Goal: Obtain resource: Obtain resource

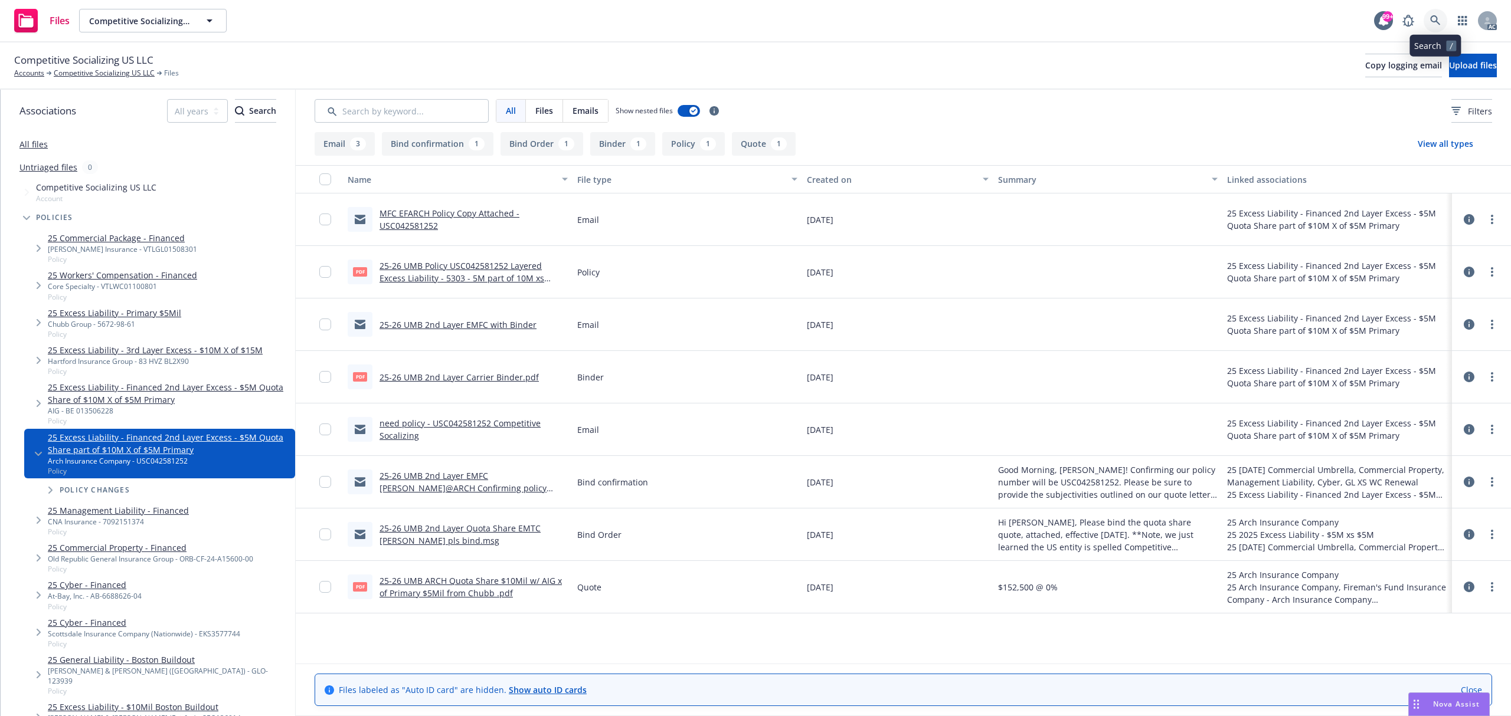
click at [1433, 19] on icon at bounding box center [1435, 20] width 11 height 11
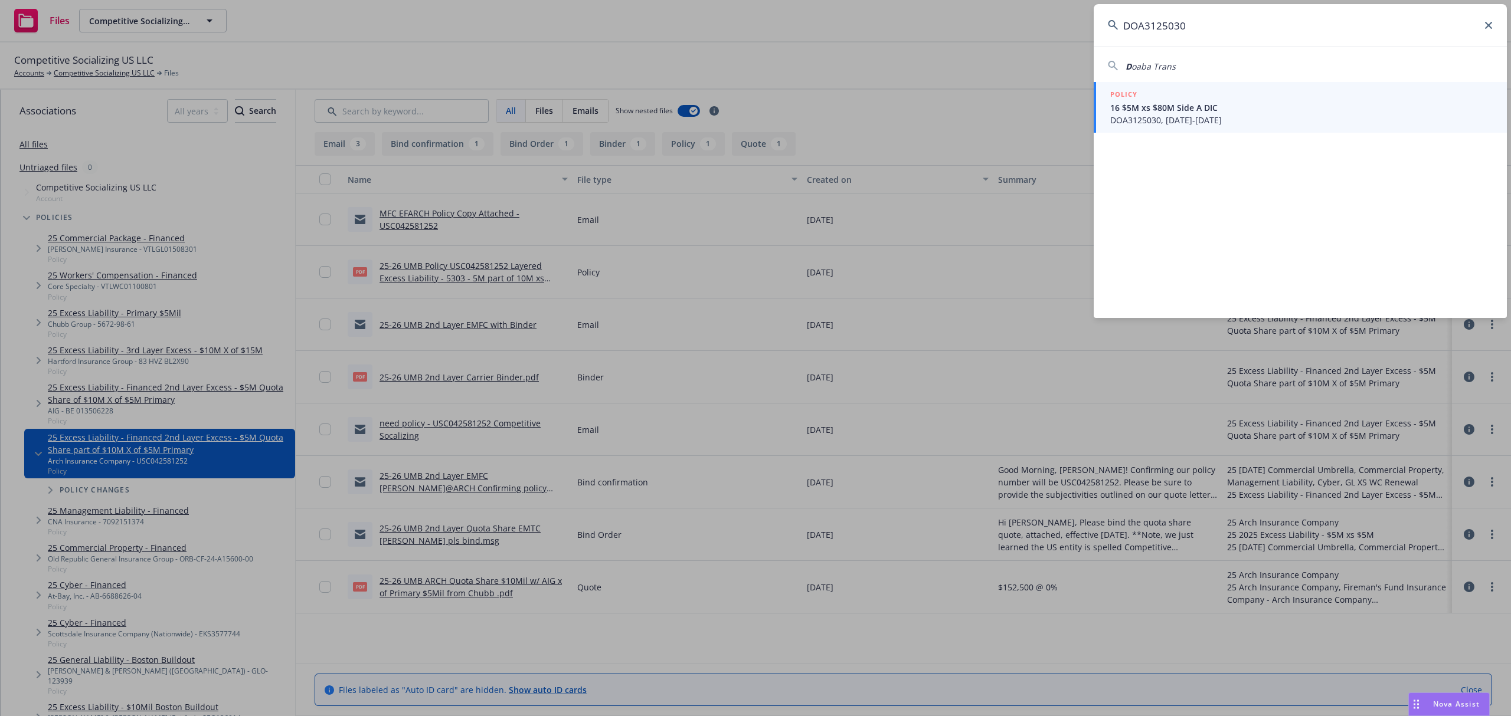
type input "DOA3125030"
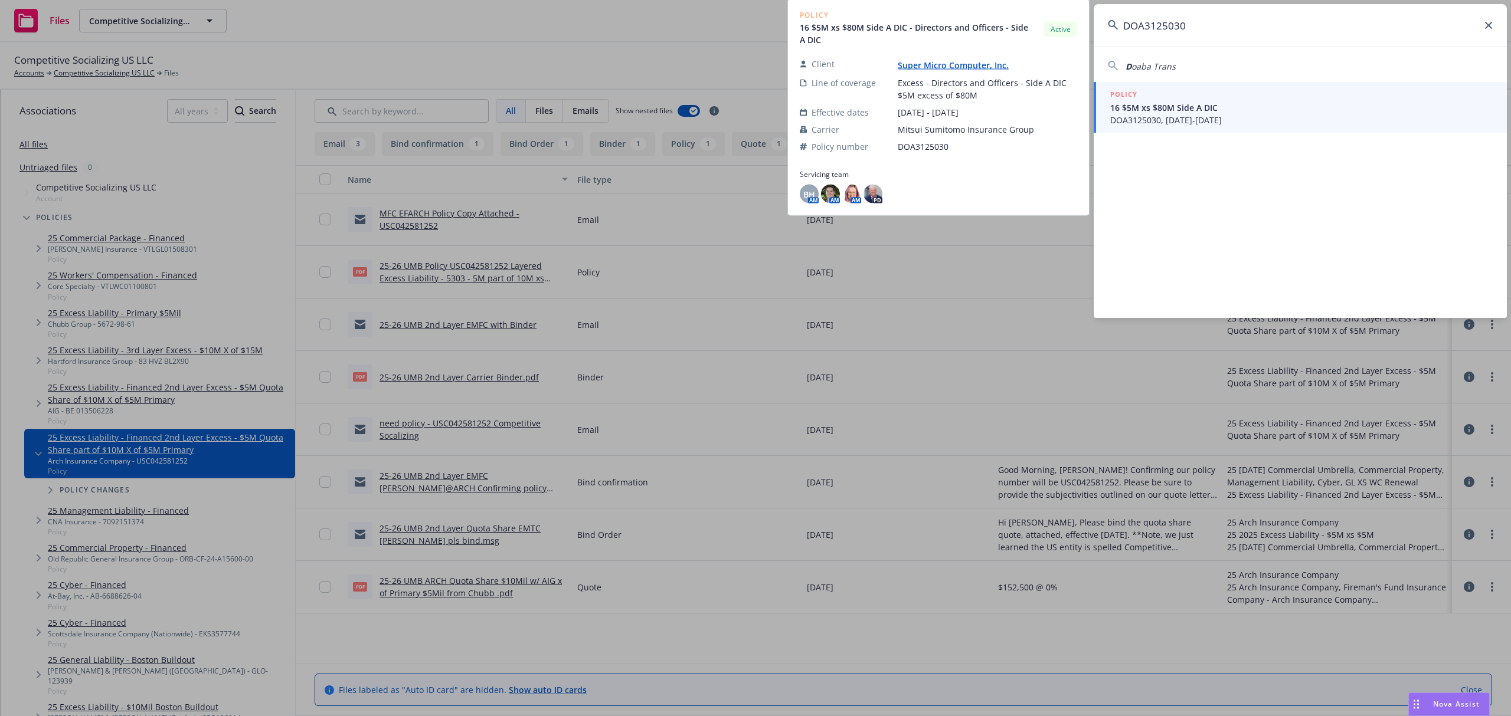
click at [1230, 116] on span "DOA3125030, 05/08/2025-05/08/2026" at bounding box center [1301, 120] width 382 height 12
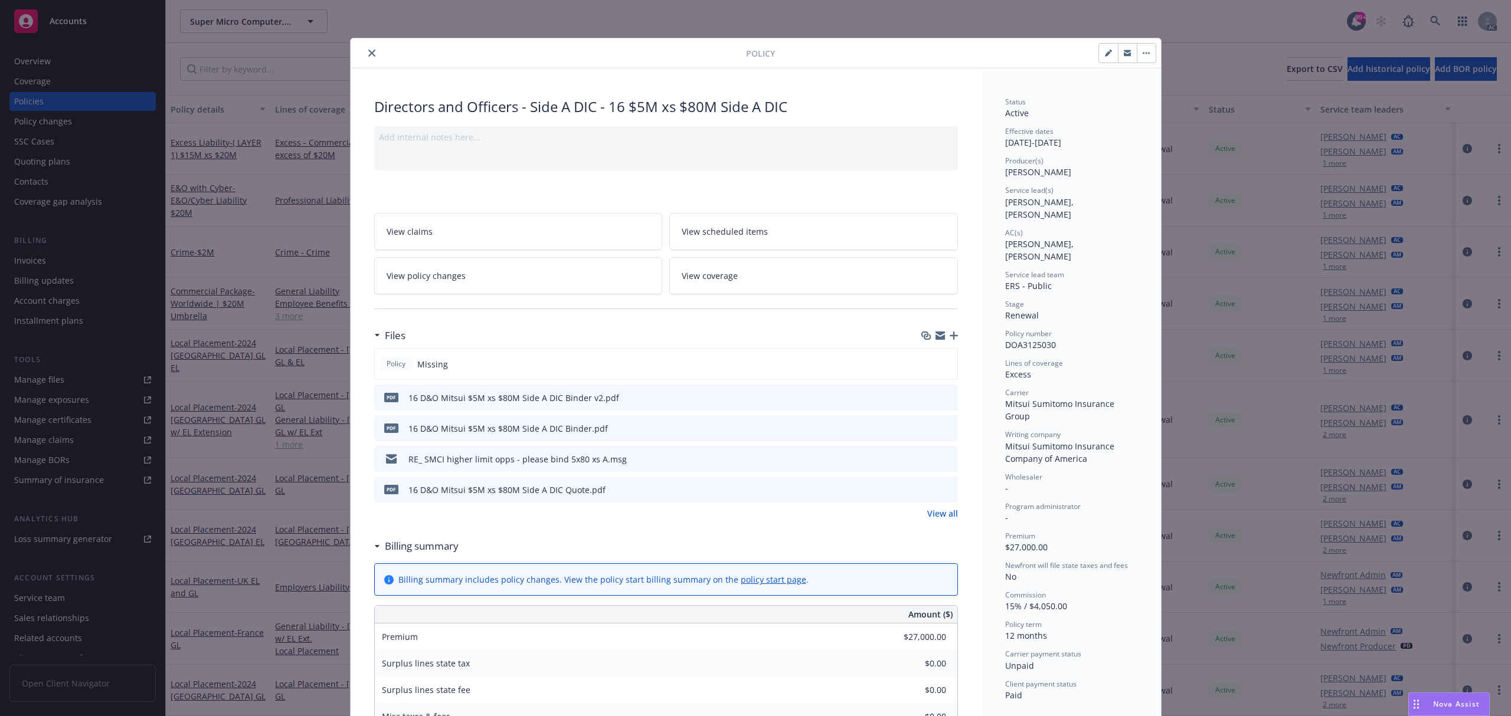
click at [941, 395] on icon "preview file" at bounding box center [946, 397] width 11 height 8
click at [941, 515] on link "View all" at bounding box center [942, 513] width 31 height 12
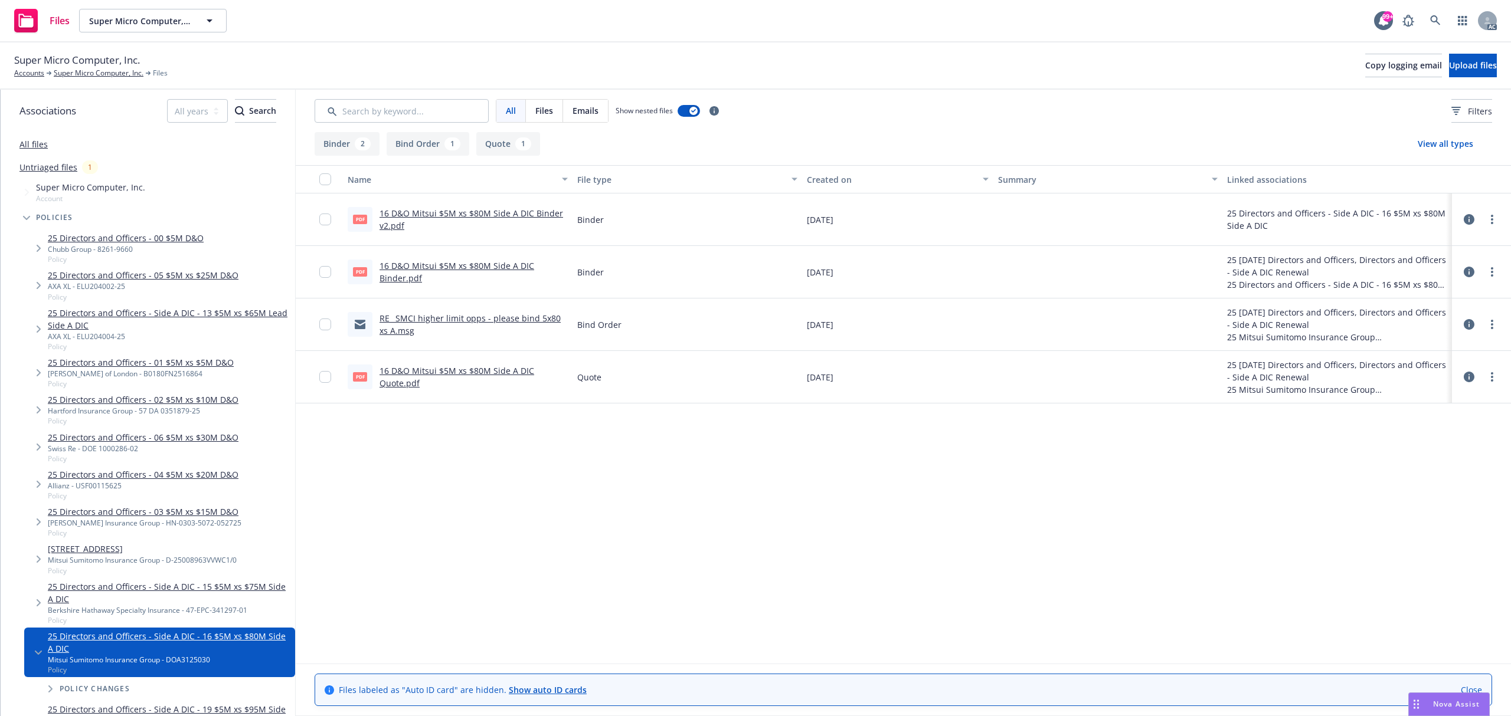
click at [502, 268] on link "16 D&O Mitsui $5M xs $80M Side A DIC Binder.pdf" at bounding box center [456, 272] width 155 height 24
click at [496, 208] on link "16 D&O Mitsui $5M xs $80M Side A DIC Binder v2.pdf" at bounding box center [471, 220] width 184 height 24
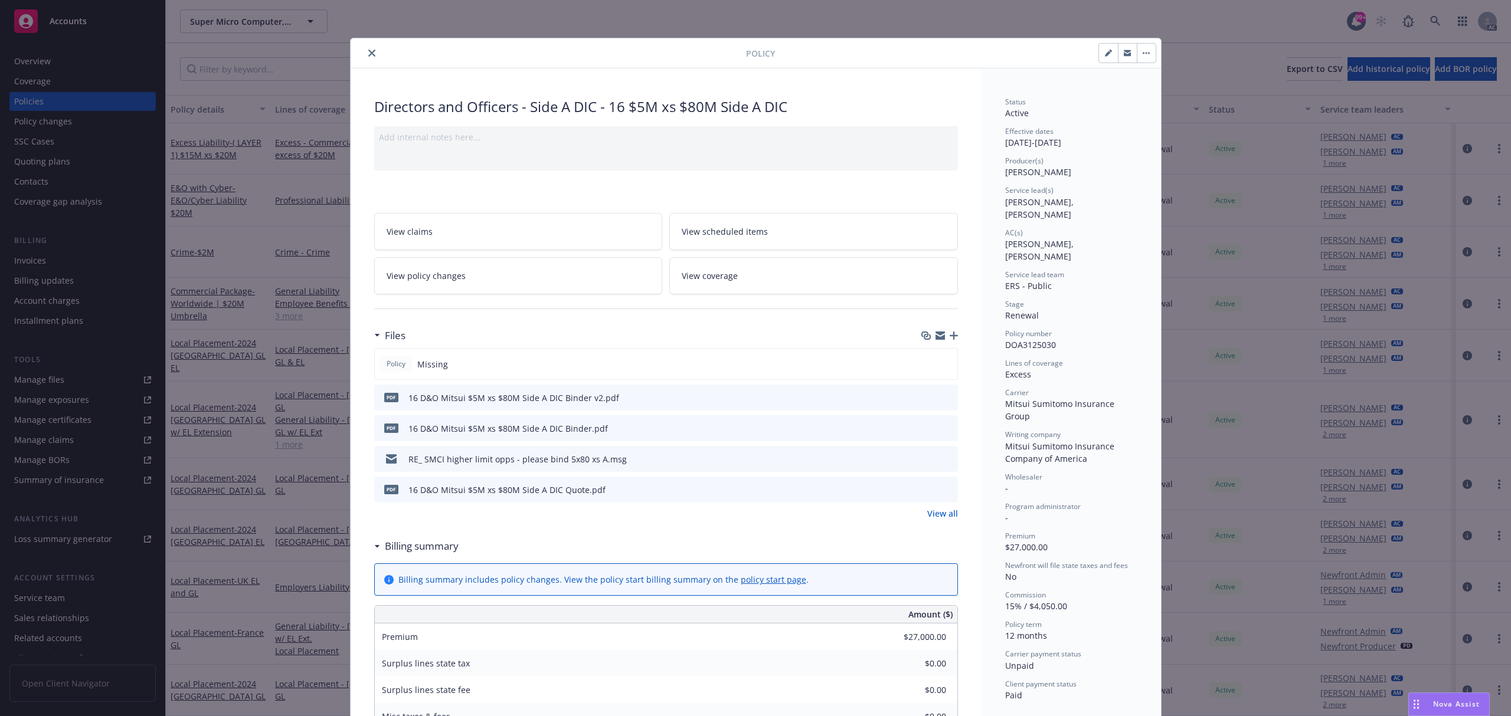
click at [371, 53] on button "close" at bounding box center [372, 53] width 14 height 14
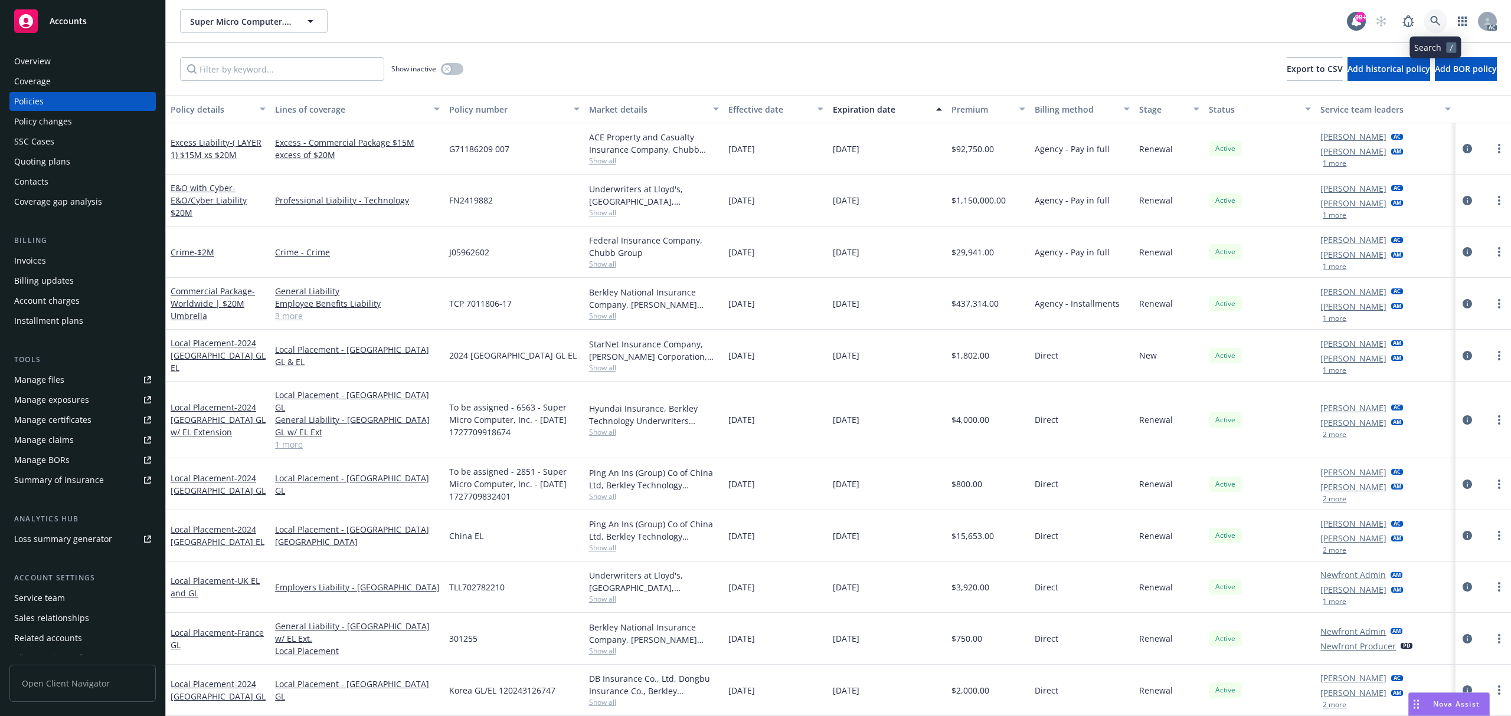
click at [1435, 22] on icon at bounding box center [1435, 21] width 11 height 11
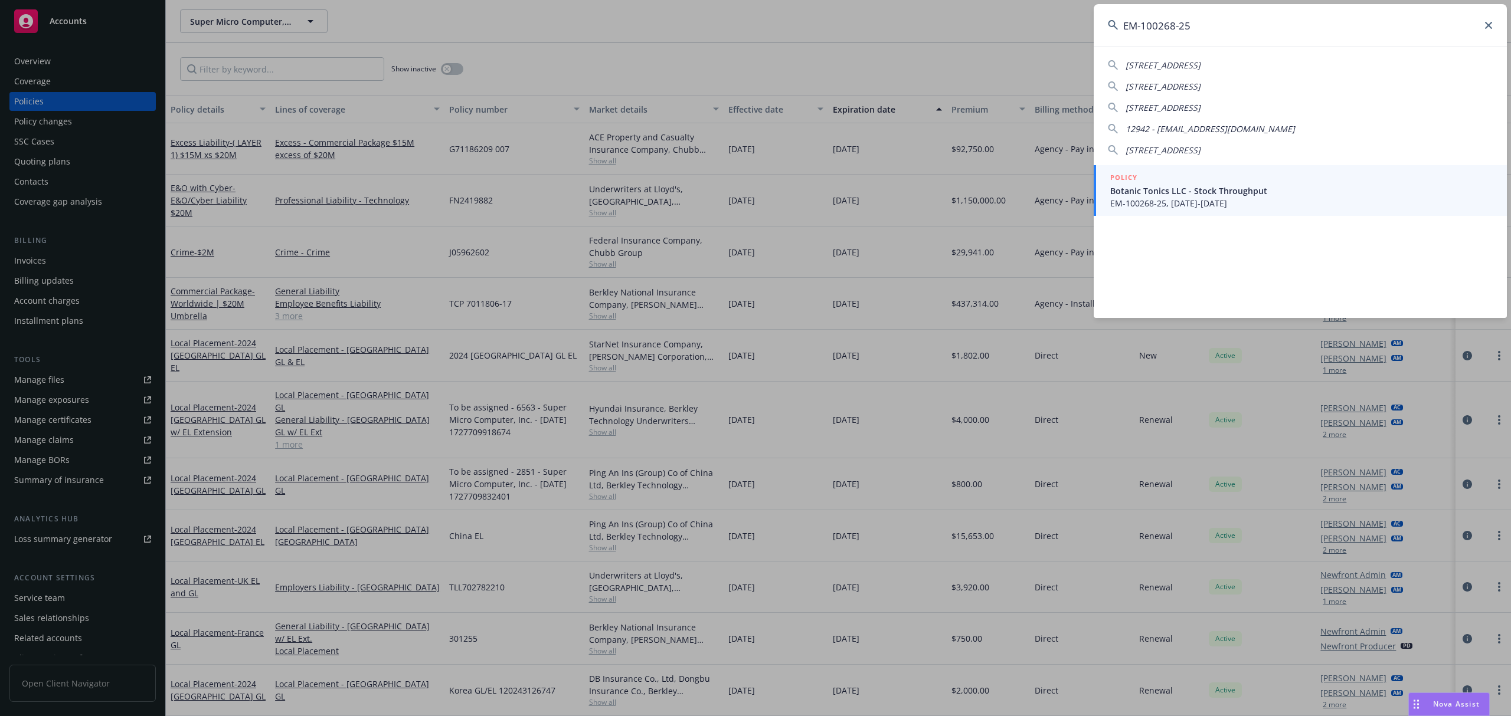
type input "EM-100268-25"
click at [1232, 211] on link "POLICY Botanic Tonics LLC - Stock Throughput EM-100268-25, 07/01/2025-07/01/2026" at bounding box center [1299, 190] width 413 height 51
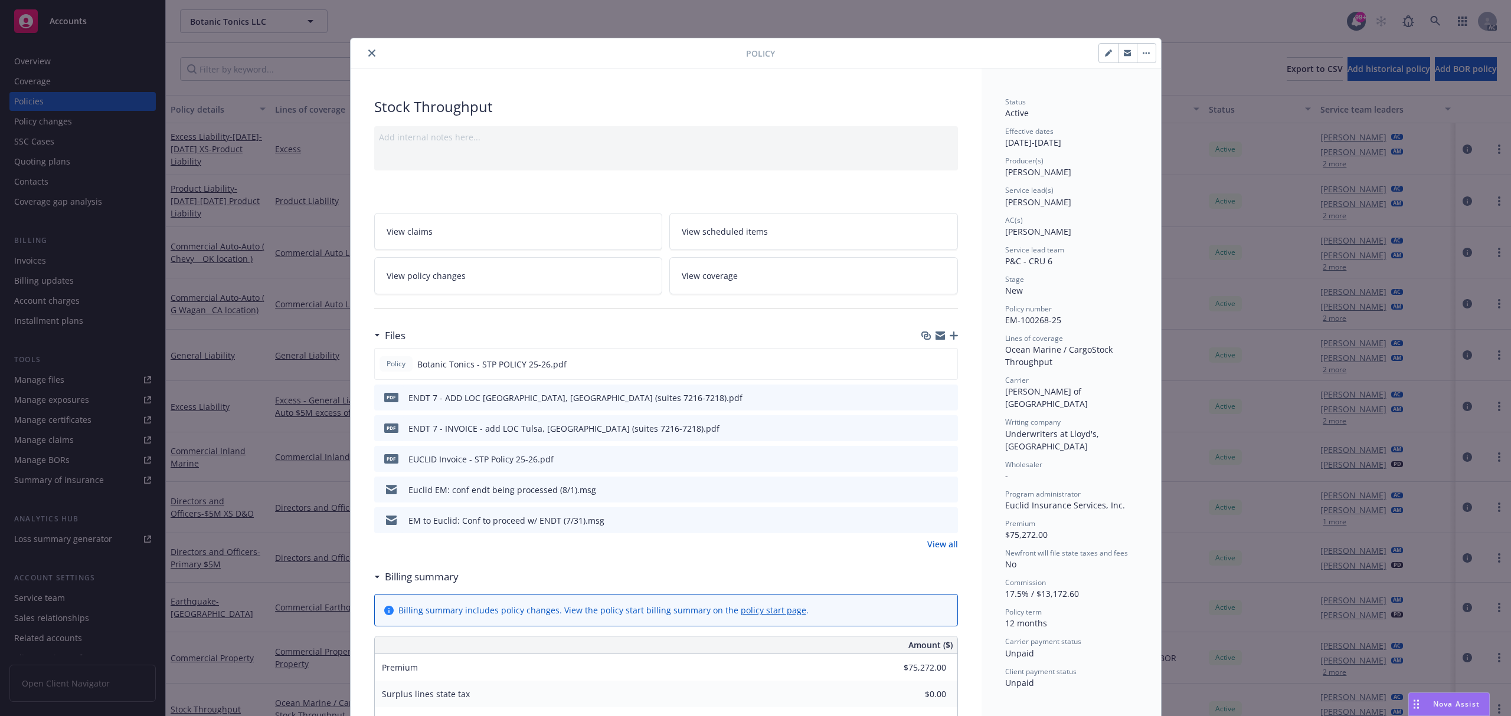
click at [942, 427] on icon "preview file" at bounding box center [946, 428] width 11 height 8
click at [369, 53] on button "close" at bounding box center [372, 53] width 14 height 14
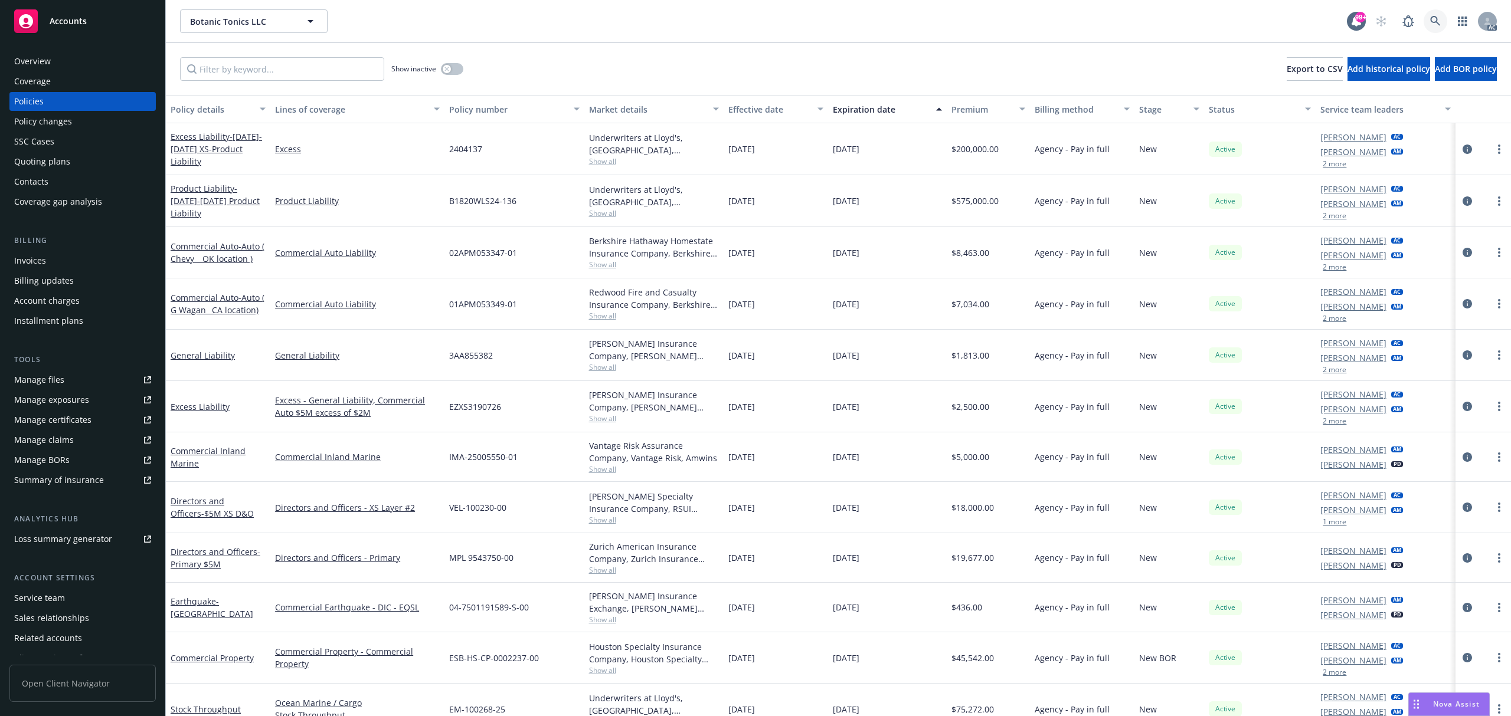
click at [1430, 17] on icon at bounding box center [1435, 21] width 11 height 11
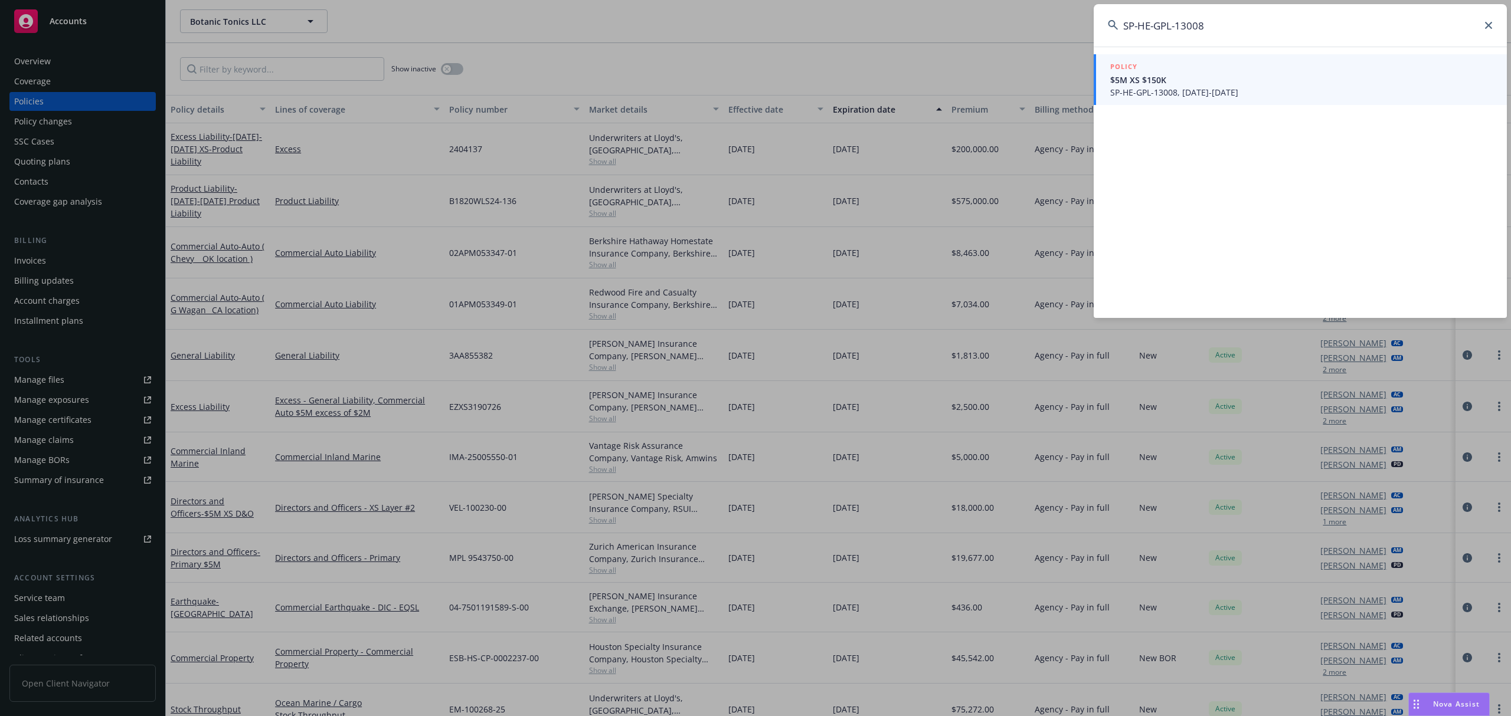
type input "SP-HE-GPL-13008"
click at [1226, 94] on span "SP-HE-GPL-13008, 06/05/2025-06/05/2026" at bounding box center [1301, 92] width 382 height 12
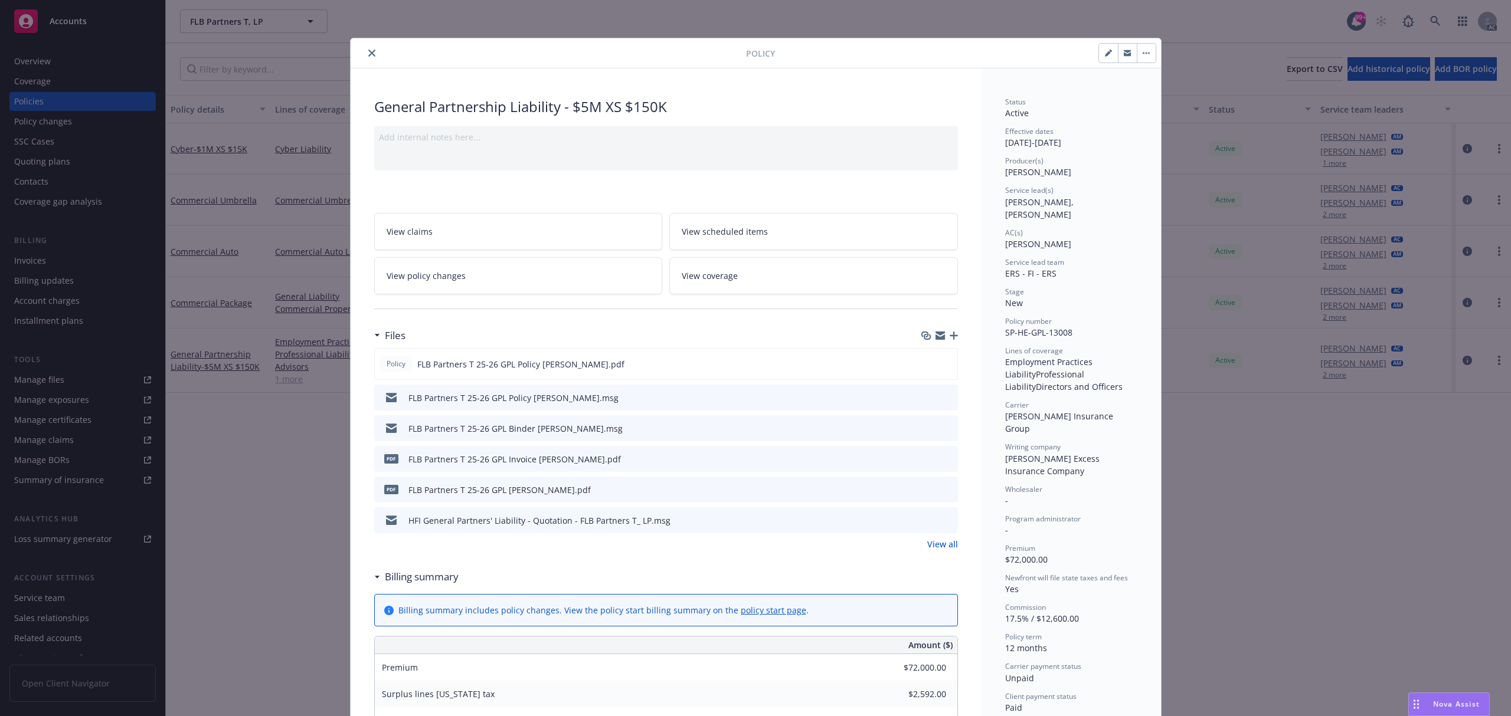
click at [945, 555] on div "Files Policy FLB Partners T 25-26 GPL Policy Hudson.pdf FLB Partners T 25-26 GP…" at bounding box center [666, 443] width 584 height 241
click at [942, 551] on link "View all" at bounding box center [942, 544] width 31 height 12
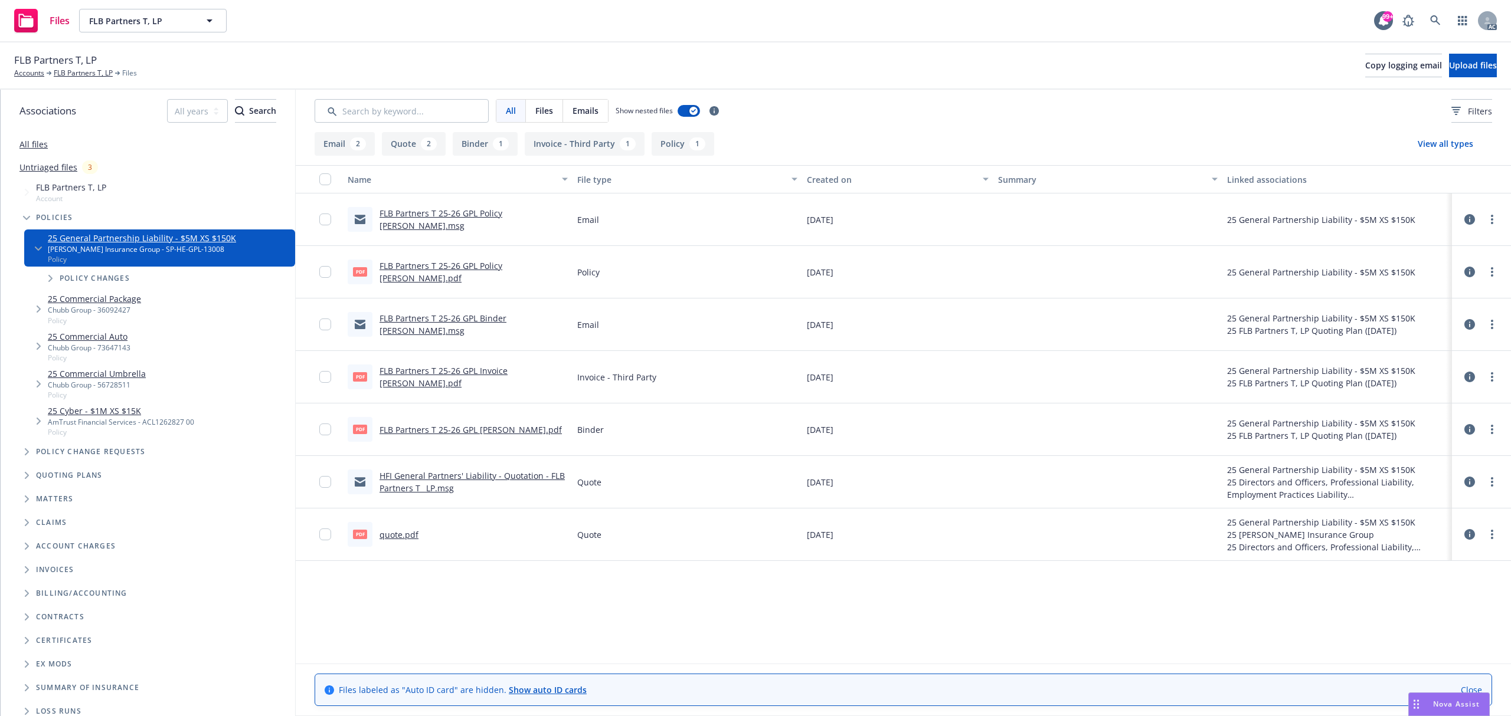
click at [507, 380] on link "FLB Partners T 25-26 GPL Invoice [PERSON_NAME].pdf" at bounding box center [443, 377] width 128 height 24
